Goal: Information Seeking & Learning: Find specific fact

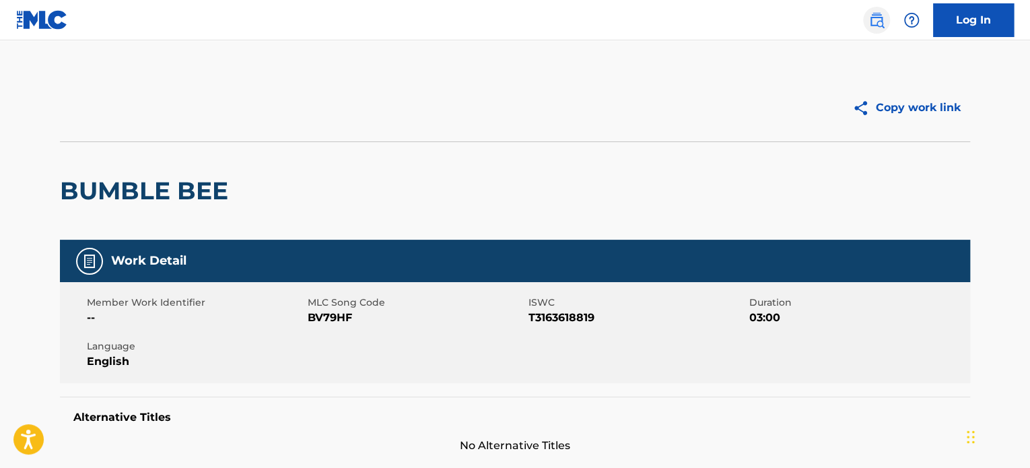
click at [875, 13] on img at bounding box center [877, 20] width 16 height 16
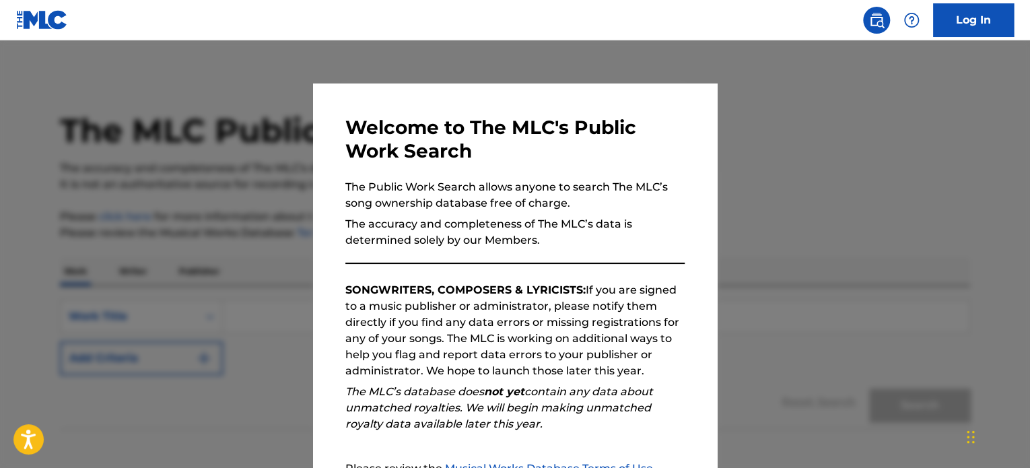
drag, startPoint x: 808, startPoint y: 187, endPoint x: 801, endPoint y: 190, distance: 7.5
click at [808, 187] on div at bounding box center [515, 274] width 1030 height 468
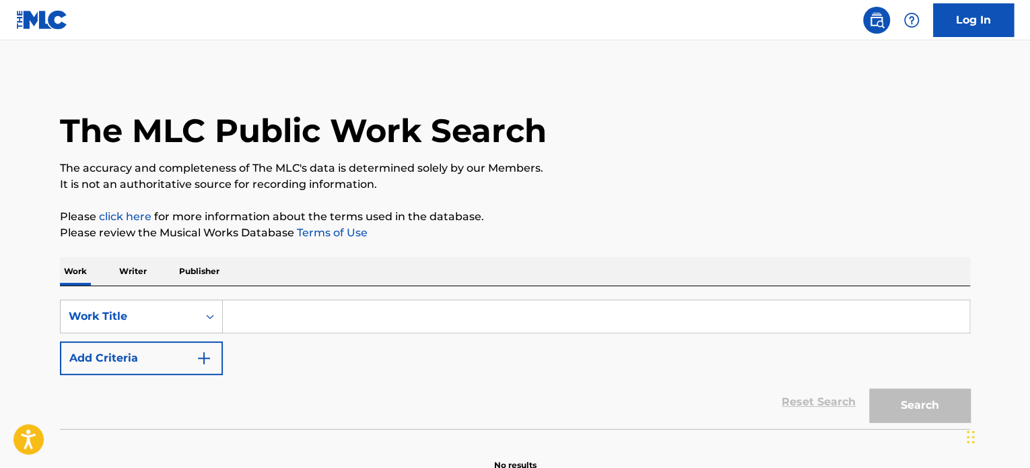
click at [277, 293] on div "SearchWithCriteriaacb9021f-363d-4a9d-9a61-11a39236bd09 Work Title Add Criteria …" at bounding box center [515, 357] width 910 height 143
click at [258, 333] on div "SearchWithCriteriaacb9021f-363d-4a9d-9a61-11a39236bd09 Work Title Add Criteria" at bounding box center [515, 337] width 910 height 75
click at [261, 318] on input "Search Form" at bounding box center [596, 316] width 747 height 32
paste input "Looking For Us"
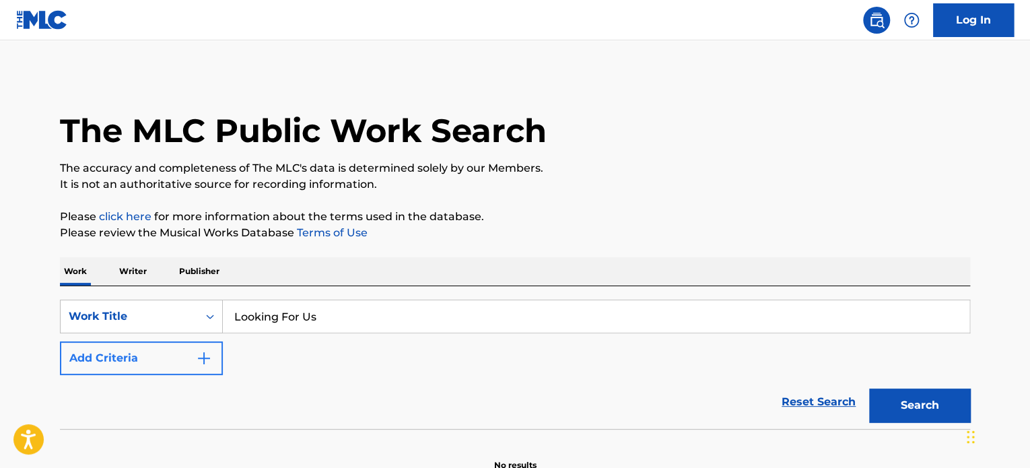
type input "Looking For Us"
click at [107, 370] on button "Add Criteria" at bounding box center [141, 358] width 163 height 34
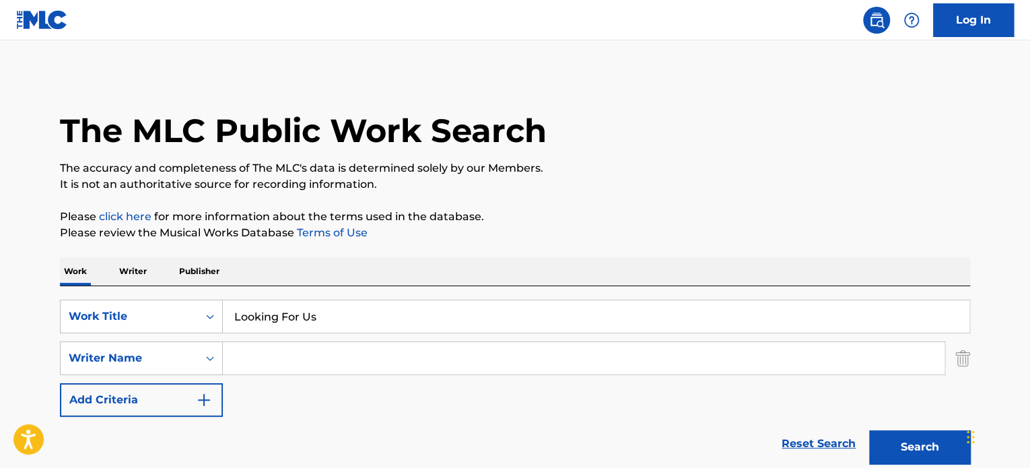
click at [366, 358] on input "Search Form" at bounding box center [584, 358] width 722 height 32
paste input "[PERSON_NAME] [PERSON_NAME]"
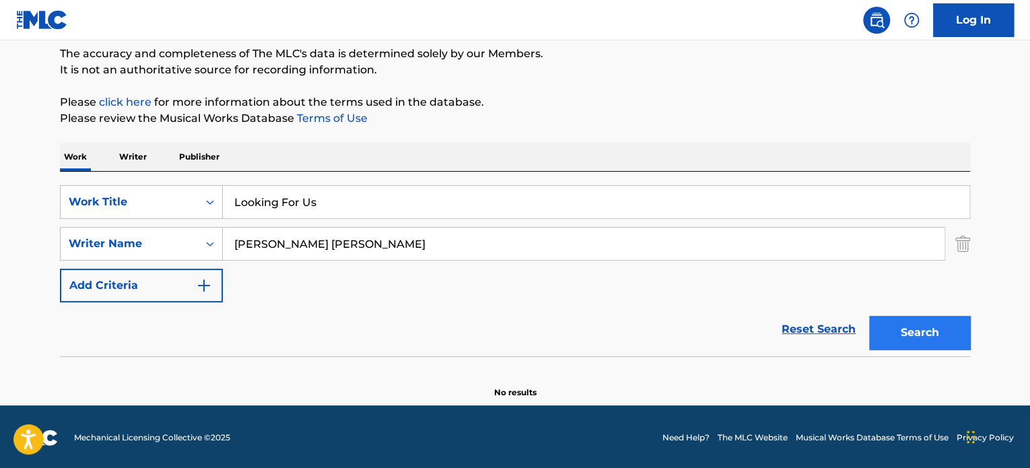
scroll to position [116, 0]
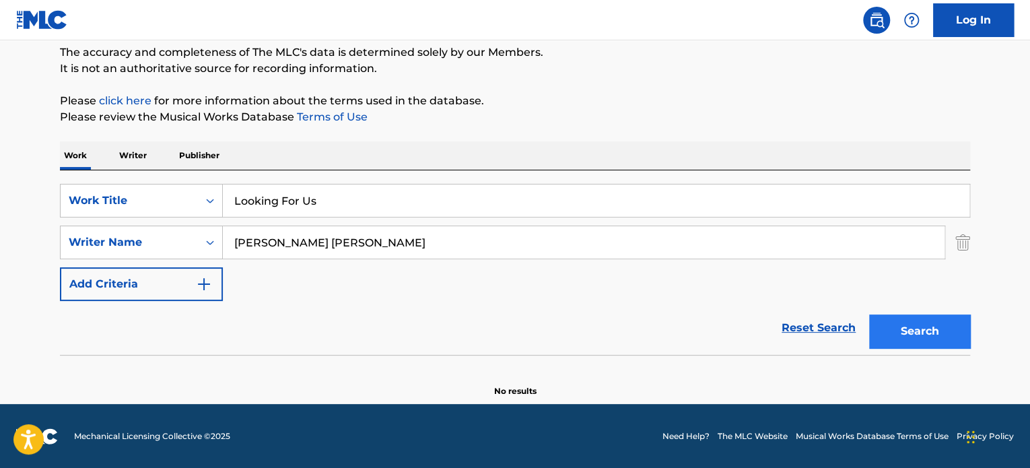
type input "[PERSON_NAME] [PERSON_NAME]"
click at [921, 329] on button "Search" at bounding box center [919, 331] width 101 height 34
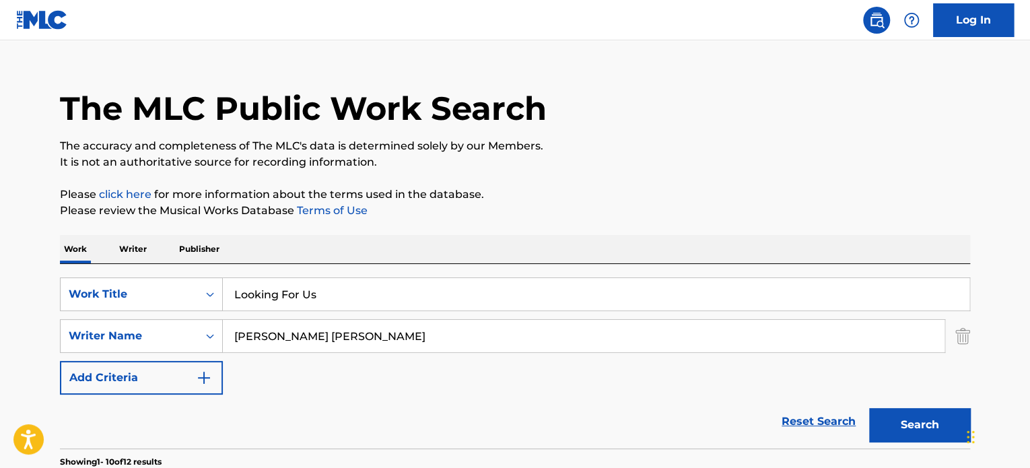
scroll to position [0, 0]
